Goal: Transaction & Acquisition: Purchase product/service

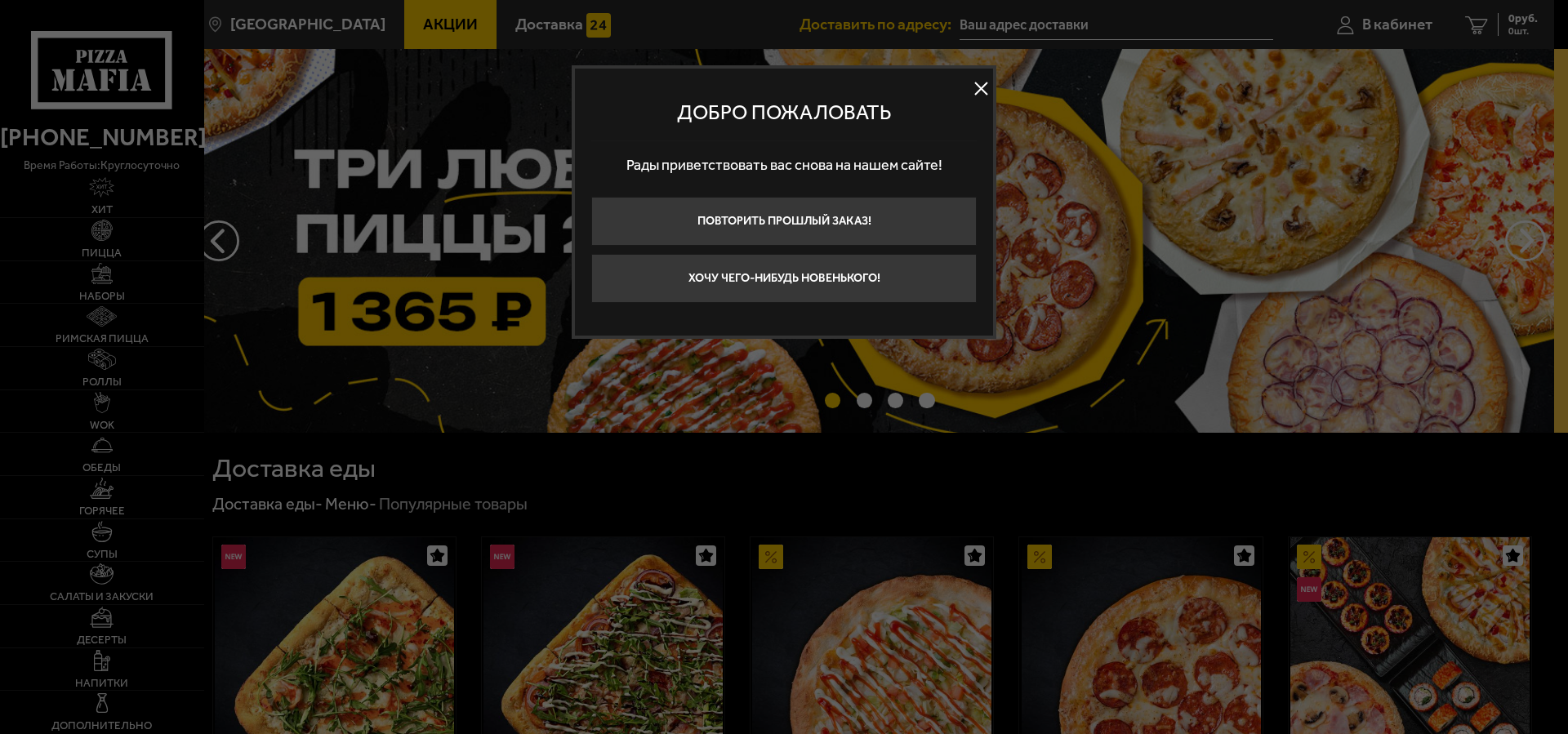
click at [975, 94] on button at bounding box center [981, 89] width 24 height 24
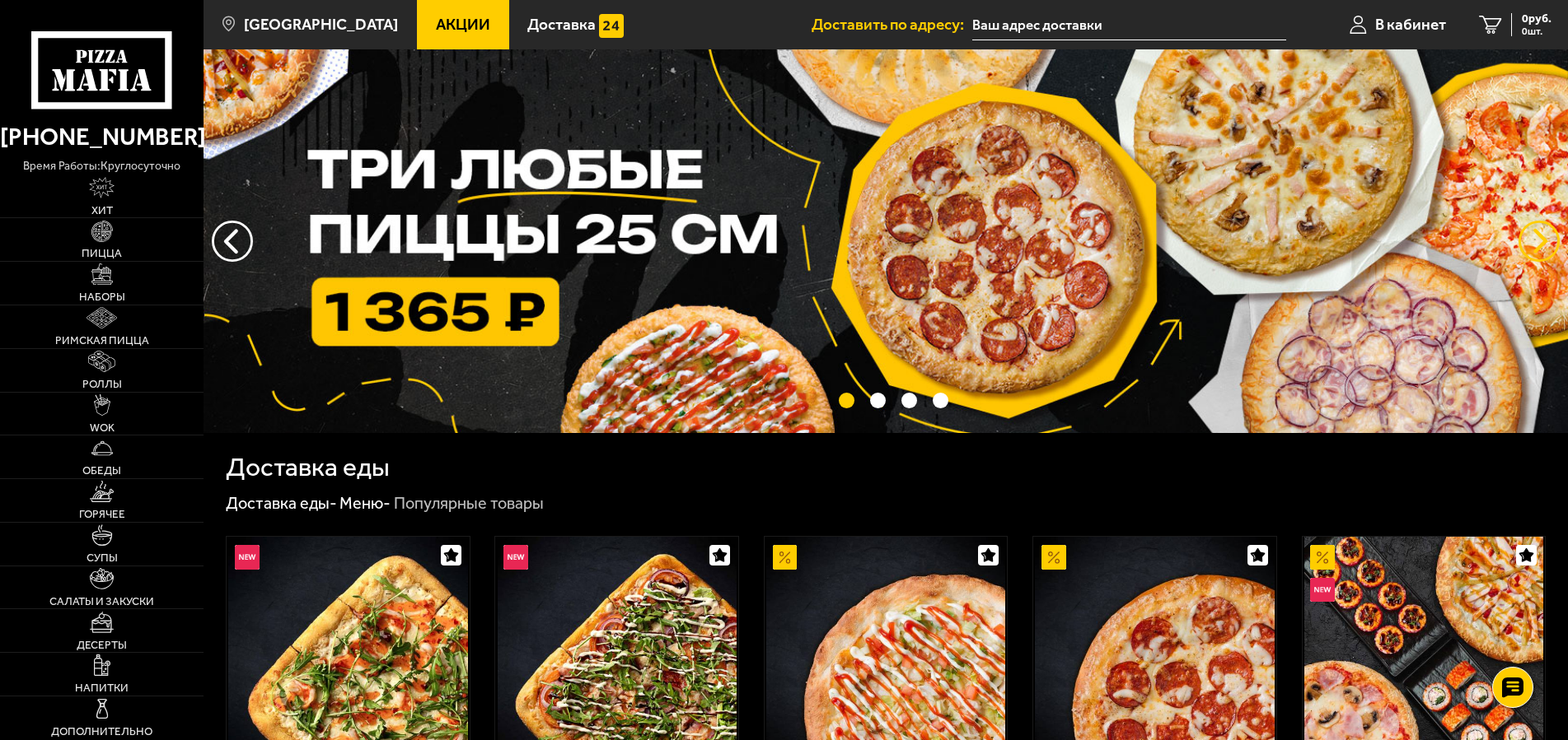
click at [1546, 239] on button "предыдущий" at bounding box center [1539, 241] width 42 height 42
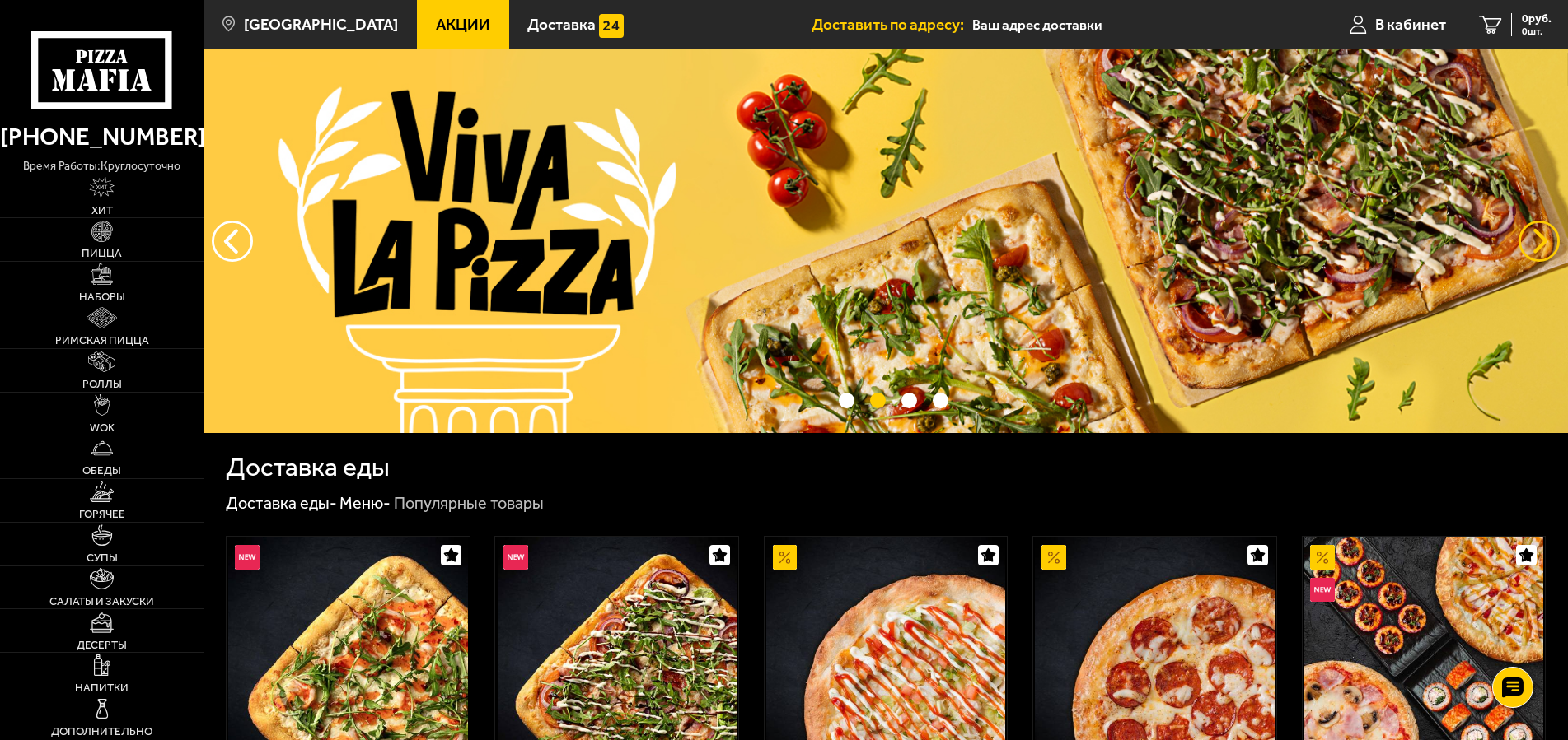
click at [1546, 239] on button "предыдущий" at bounding box center [1539, 241] width 42 height 42
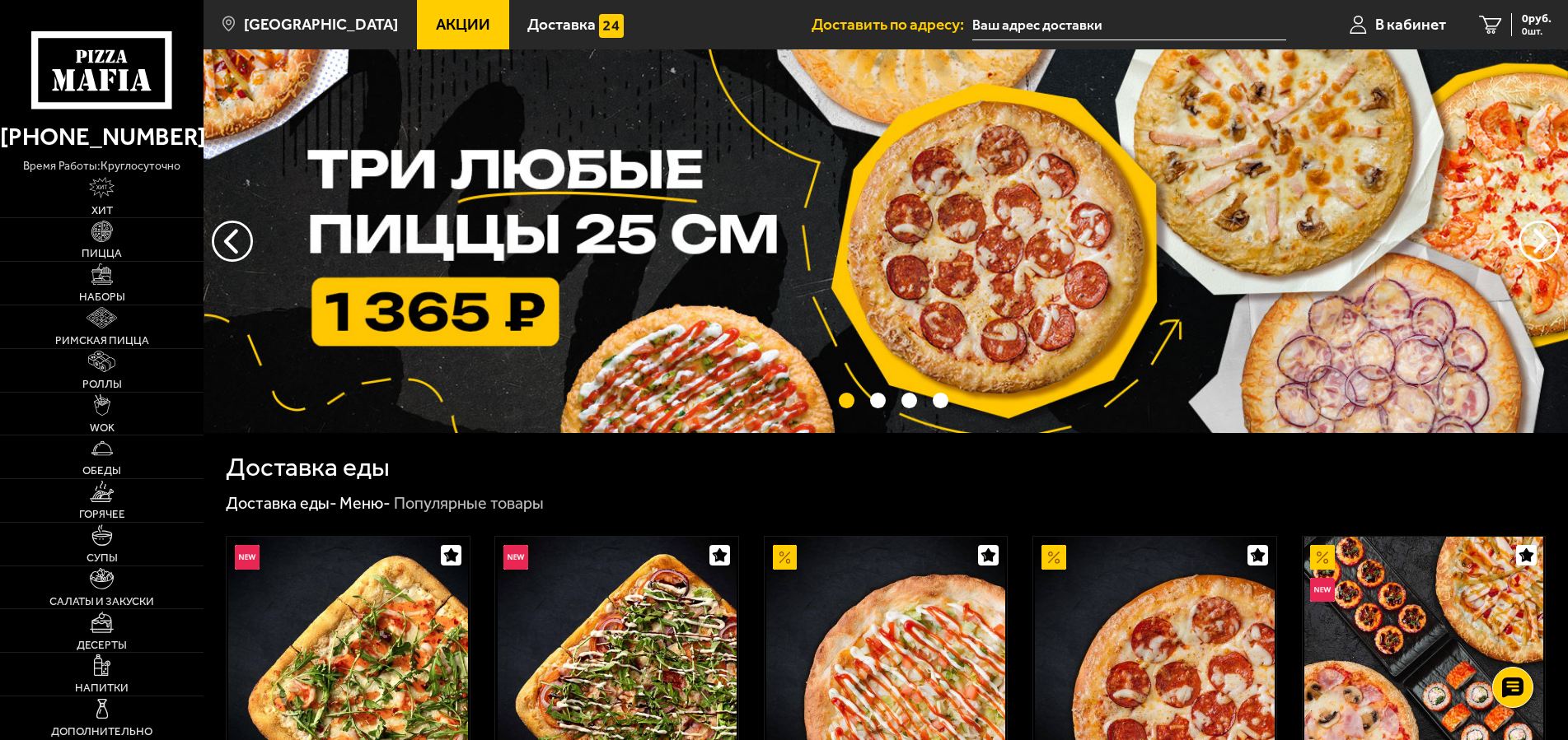
click at [1527, 241] on button "предыдущий" at bounding box center [1539, 241] width 42 height 42
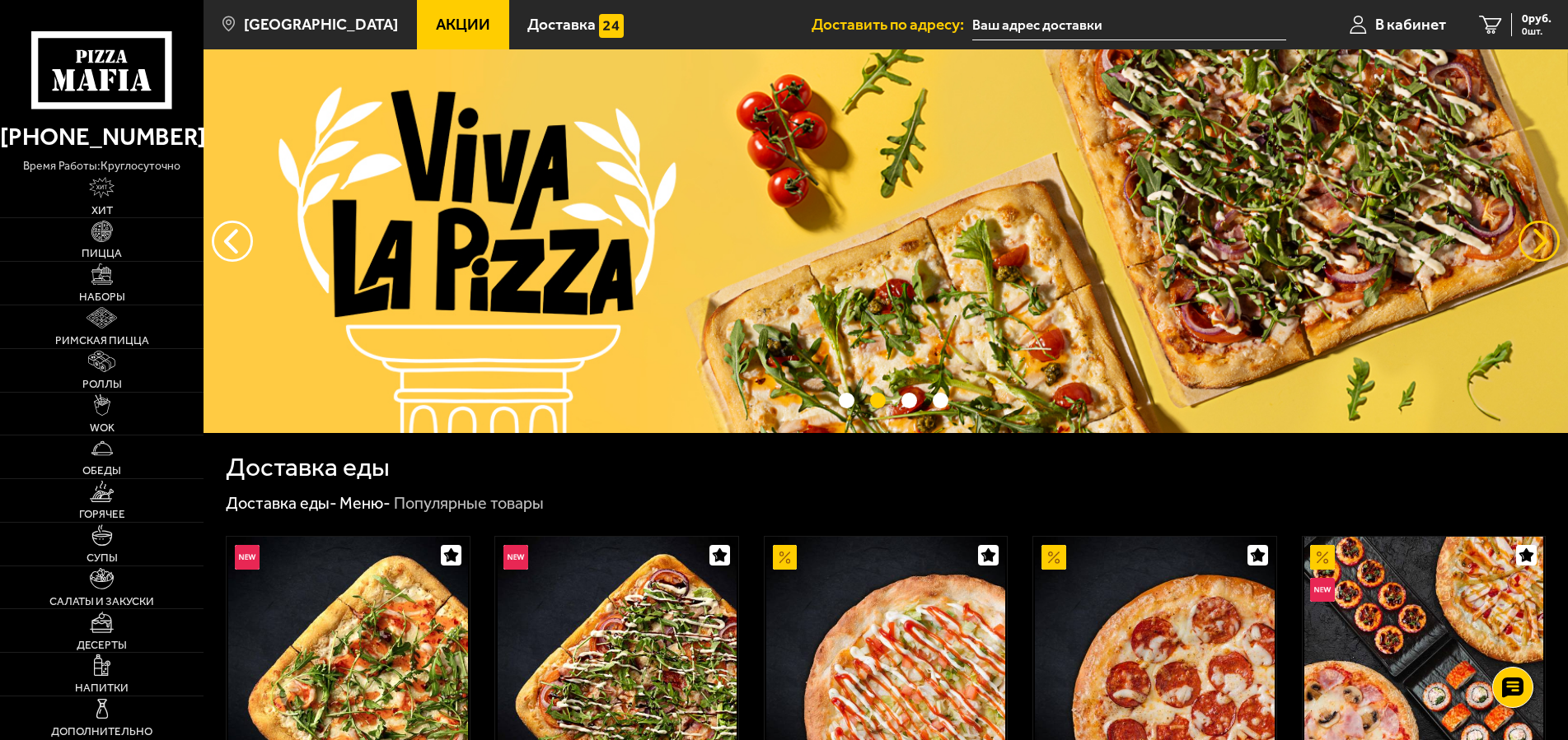
click at [1527, 241] on button "предыдущий" at bounding box center [1539, 241] width 42 height 42
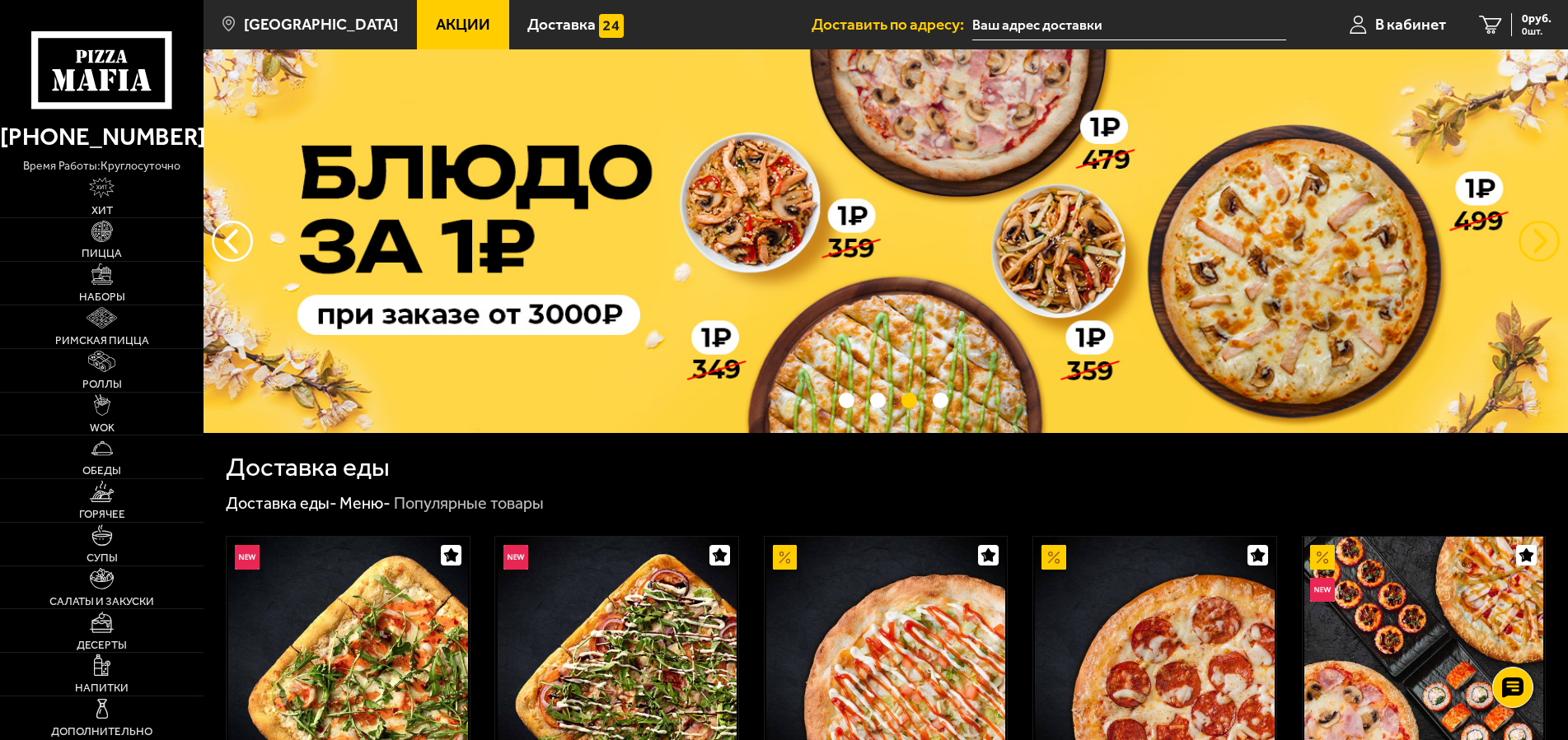
click at [1527, 241] on button "предыдущий" at bounding box center [1539, 241] width 42 height 42
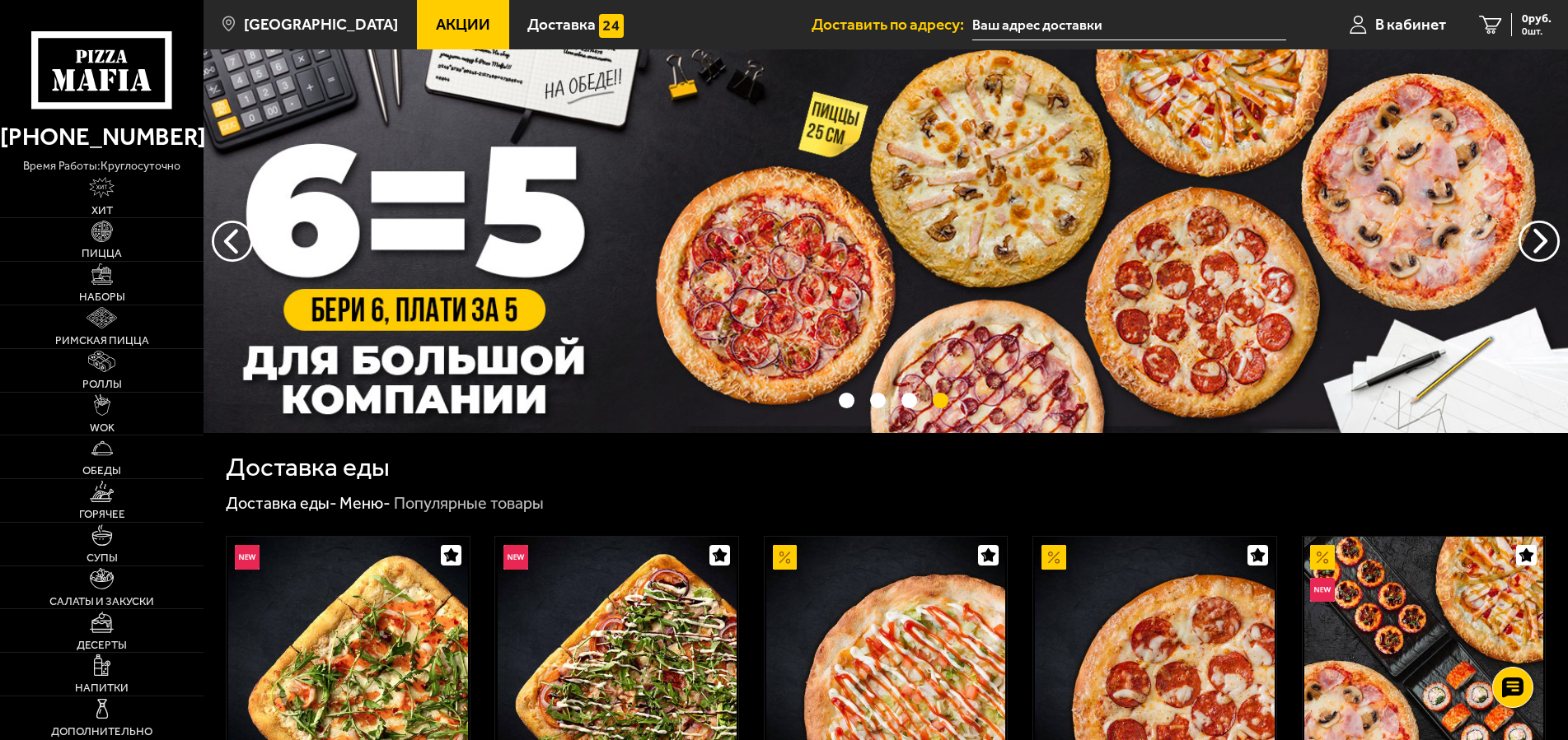
click at [902, 238] on img at bounding box center [885, 240] width 1364 height 383
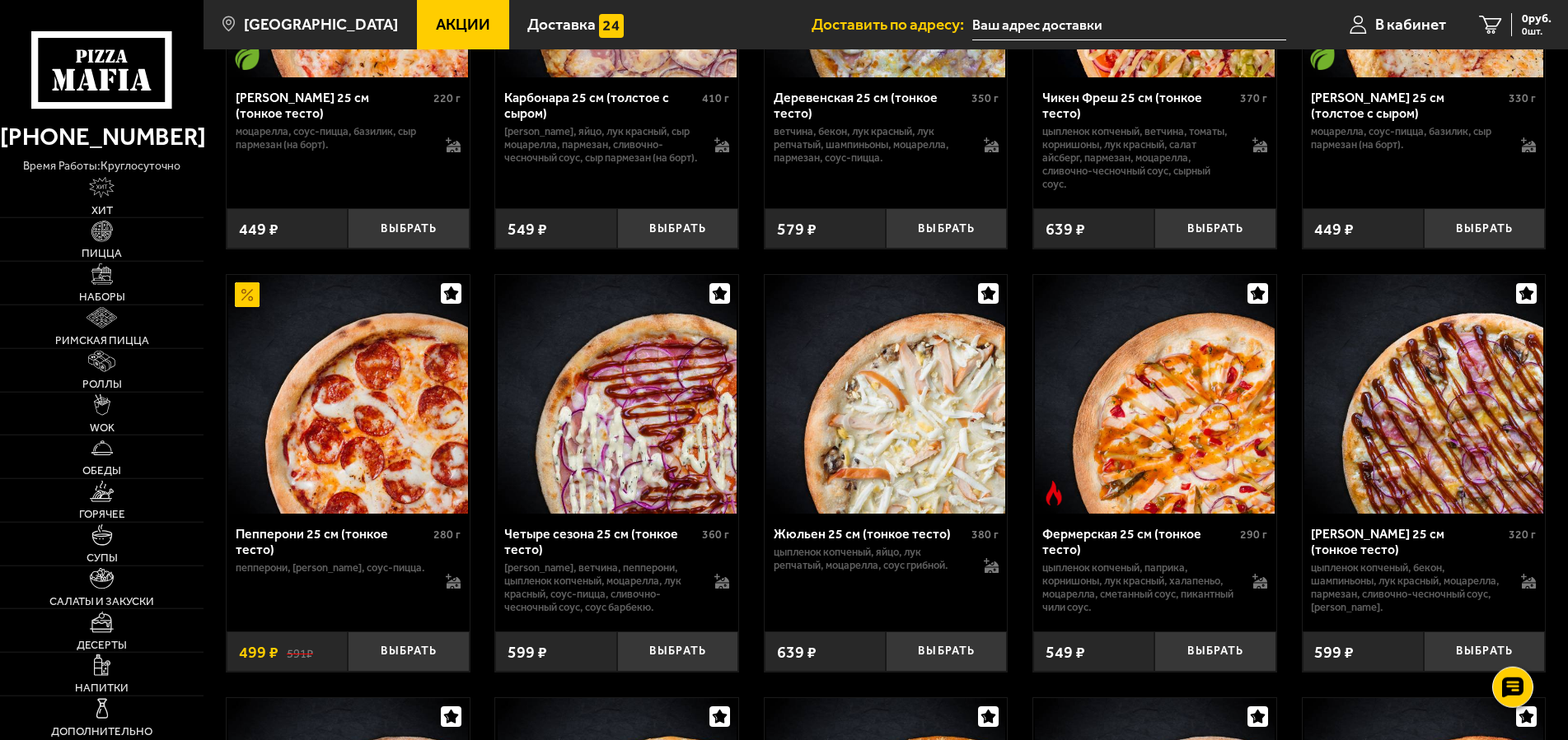
scroll to position [1511, 0]
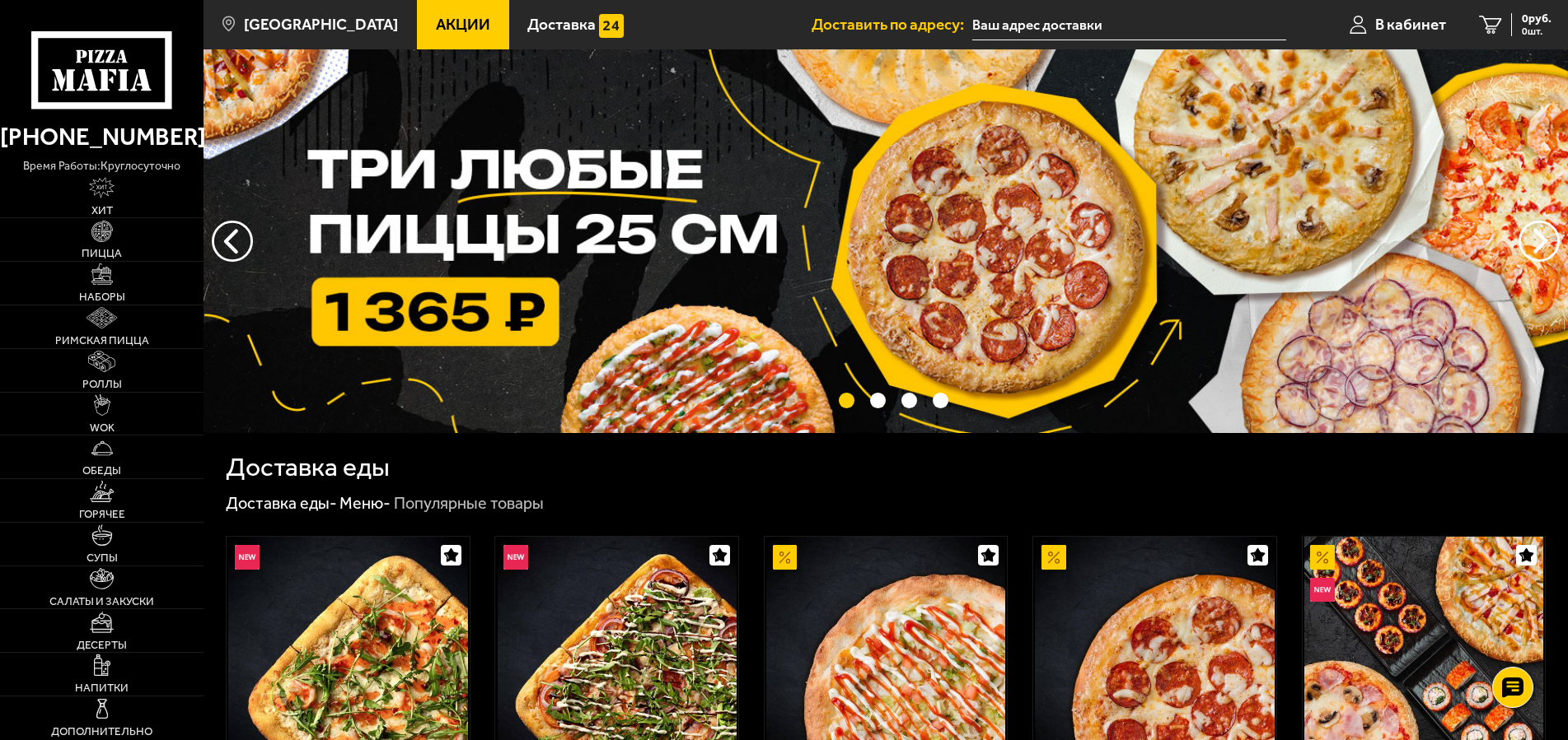
scroll to position [1, 0]
click at [1532, 235] on button "предыдущий" at bounding box center [1539, 241] width 42 height 42
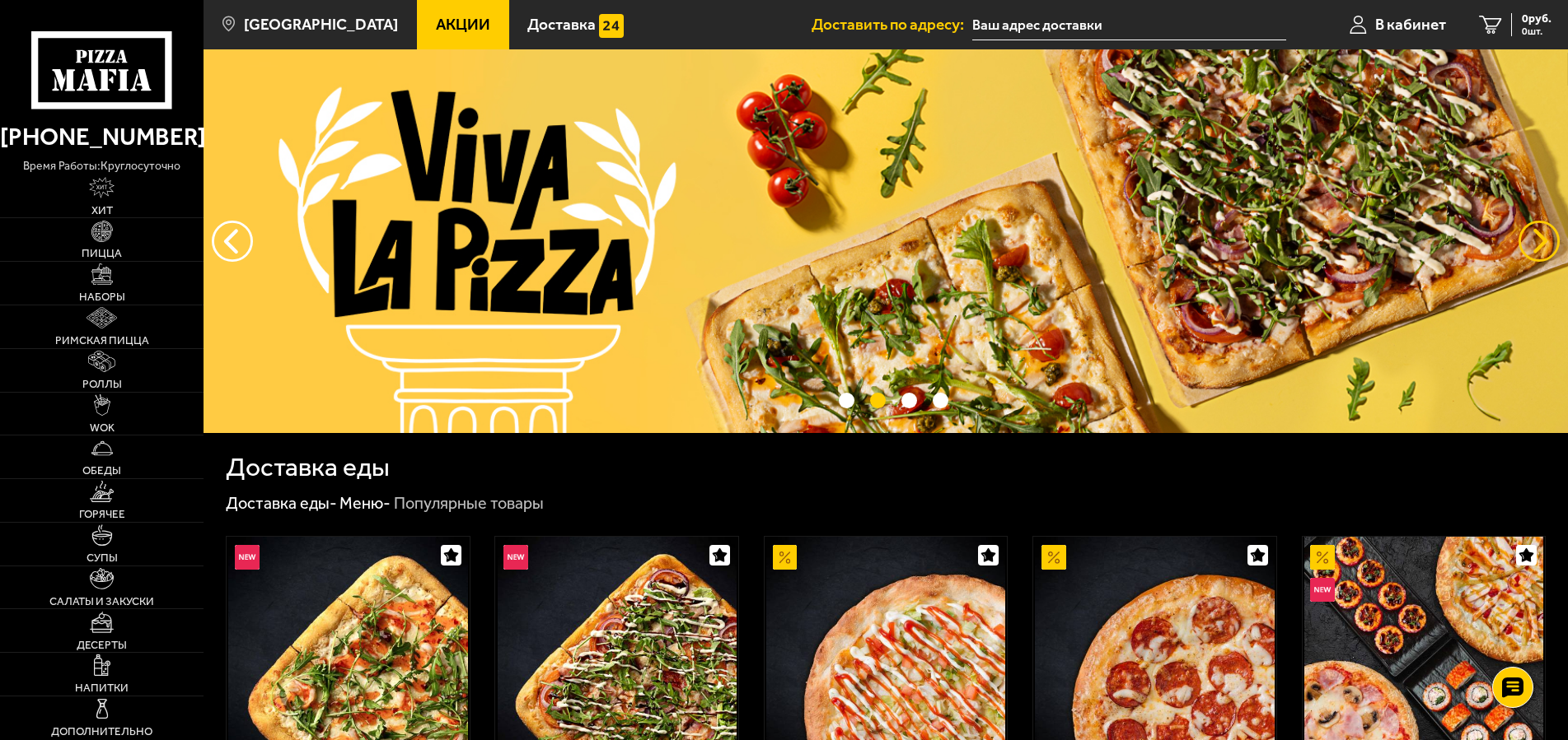
click at [1532, 235] on button "предыдущий" at bounding box center [1539, 241] width 42 height 42
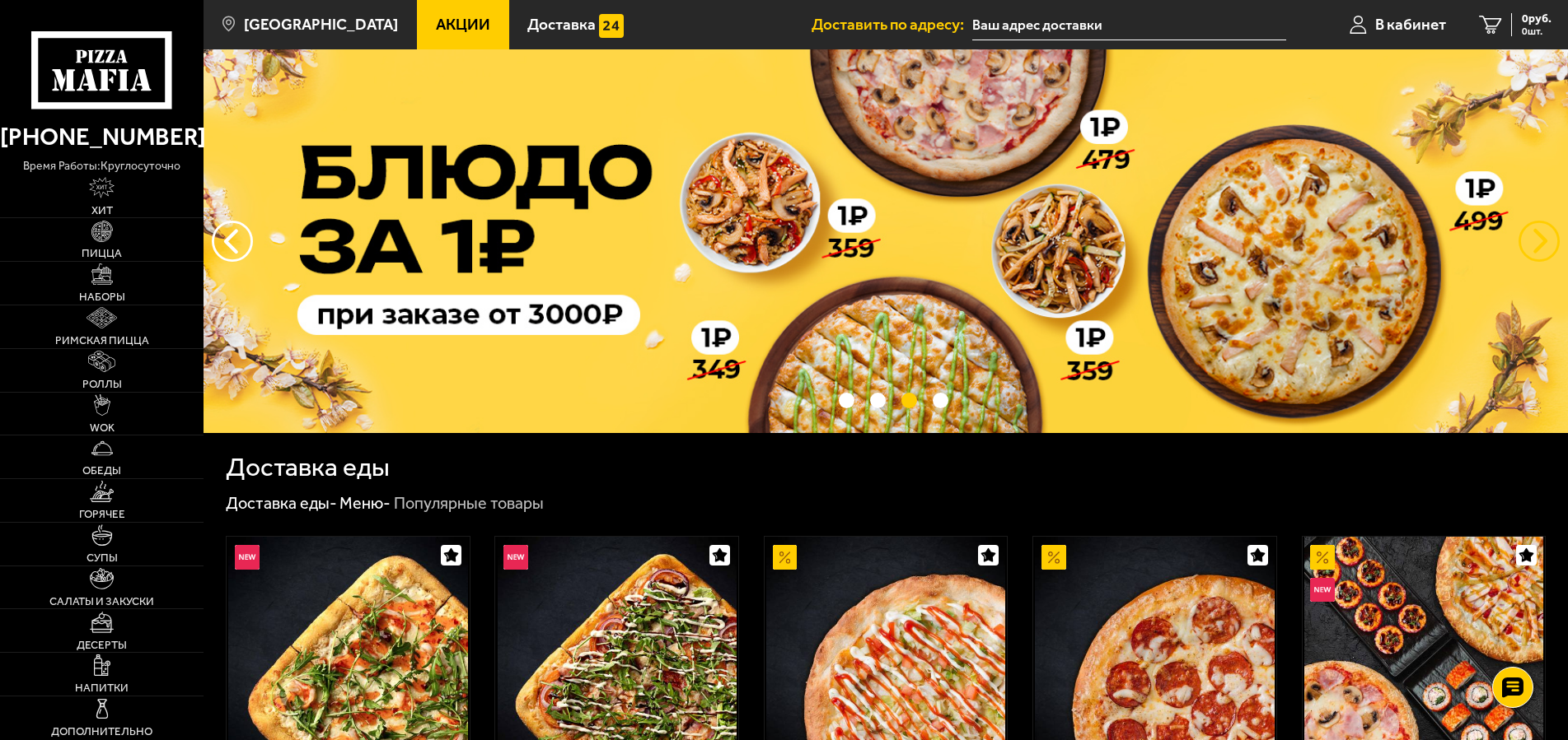
click at [1532, 235] on button "предыдущий" at bounding box center [1539, 241] width 42 height 42
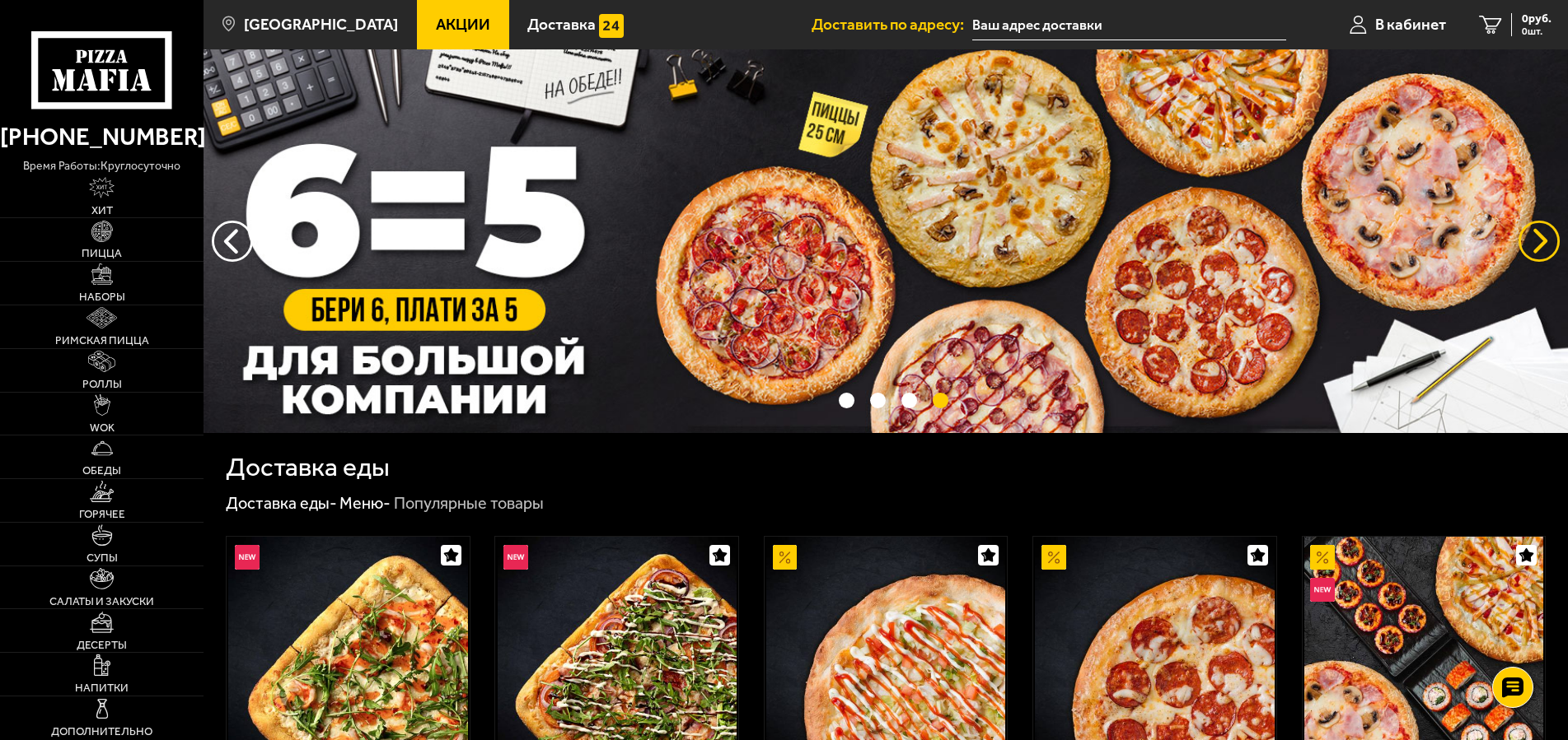
click at [1532, 235] on button "предыдущий" at bounding box center [1539, 241] width 42 height 42
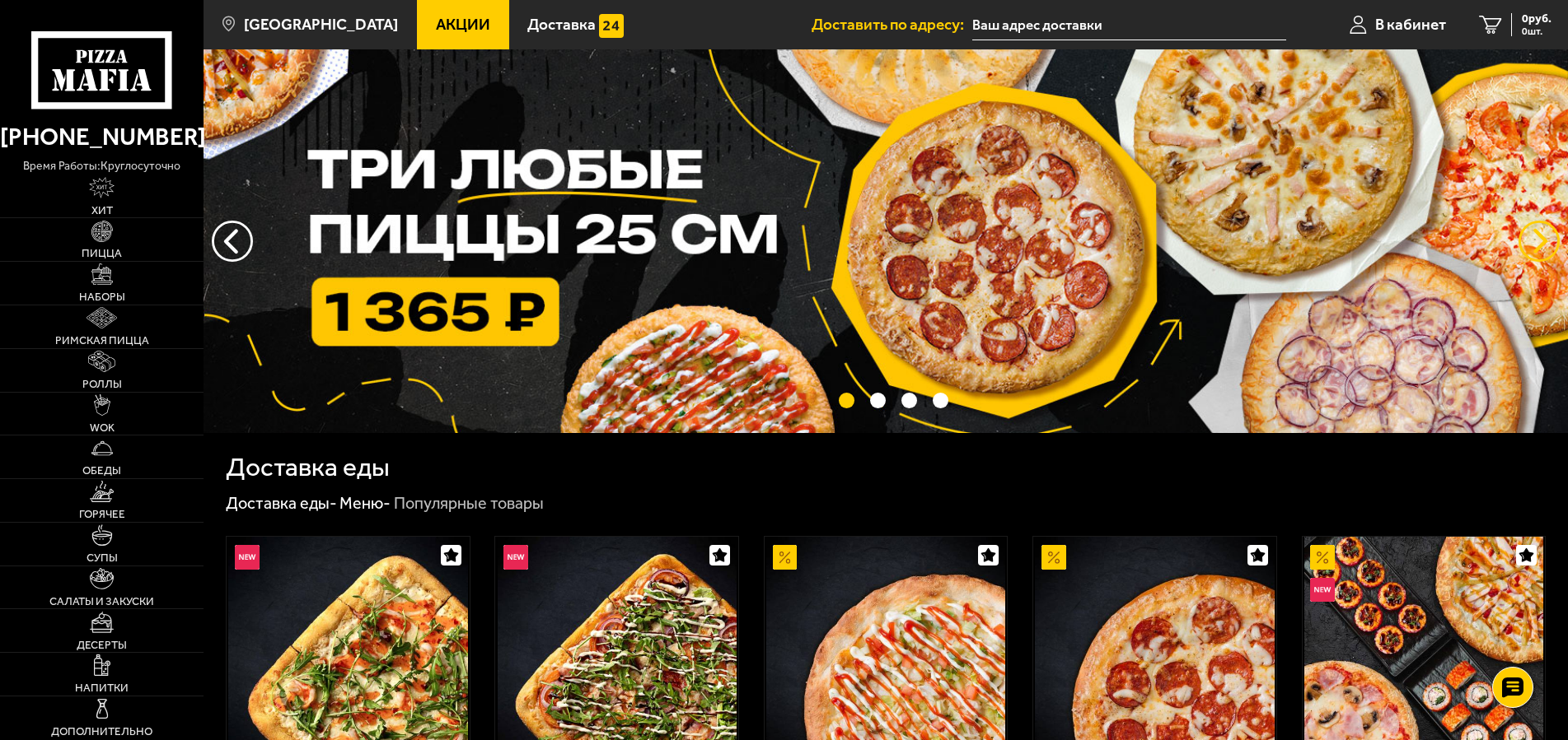
click at [1532, 235] on button "предыдущий" at bounding box center [1539, 241] width 42 height 42
